Goal: Find specific page/section: Find specific page/section

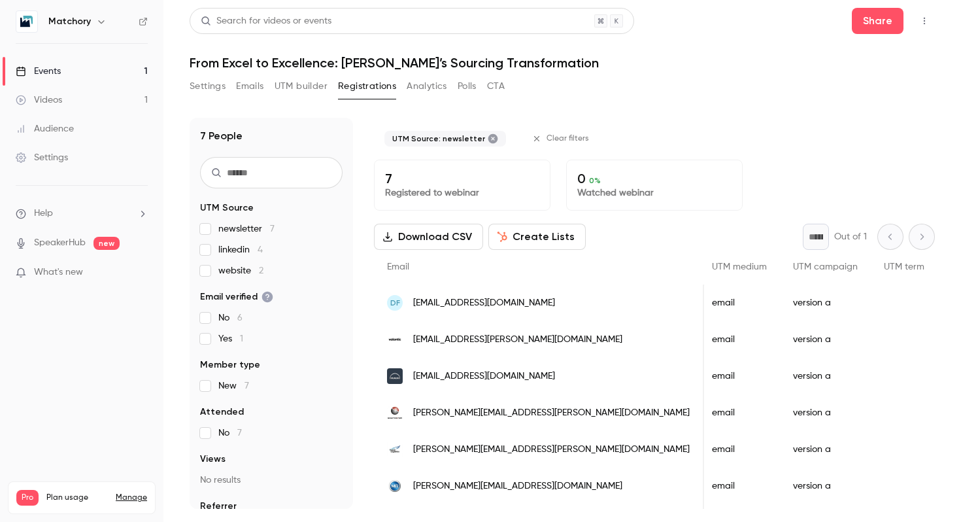
scroll to position [32, 0]
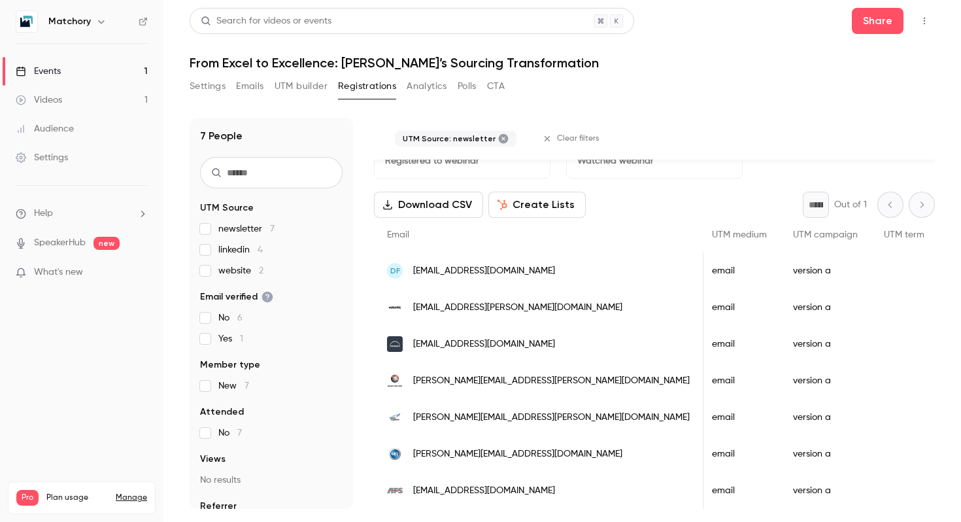
click at [199, 228] on div "7 People UTM Source newsletter 7 linkedin 4 website 2 Email verified No 6 Yes 1…" at bounding box center [271, 313] width 163 height 391
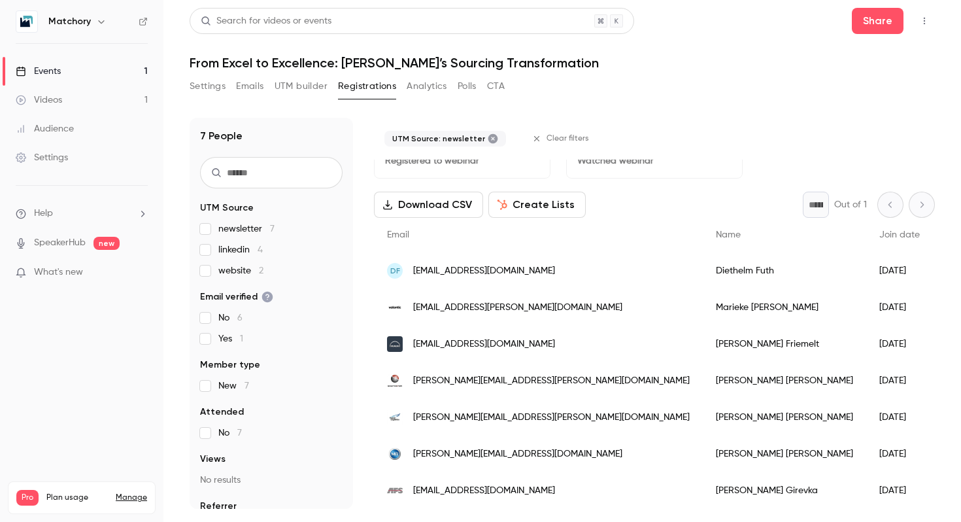
scroll to position [0, 0]
